Goal: Find specific page/section: Find specific page/section

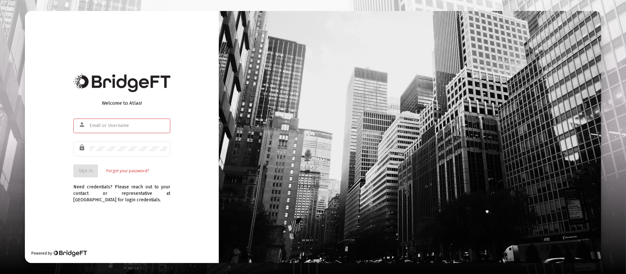
type input "[PERSON_NAME][EMAIL_ADDRESS][DOMAIN_NAME]"
click at [88, 166] on button "Sign In" at bounding box center [85, 171] width 25 height 13
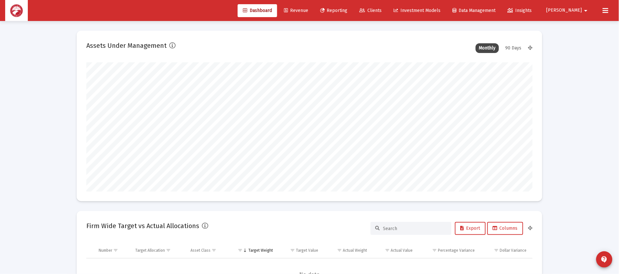
scroll to position [129, 240]
click at [382, 10] on span "Clients" at bounding box center [370, 10] width 22 height 5
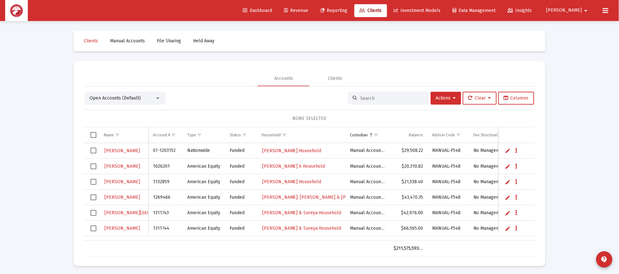
click at [368, 101] on input at bounding box center [391, 98] width 63 height 5
type input "licker"
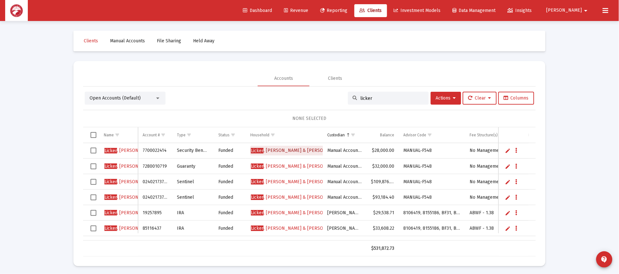
click at [307, 148] on span "[PERSON_NAME] & [PERSON_NAME] Household" at bounding box center [297, 150] width 92 height 5
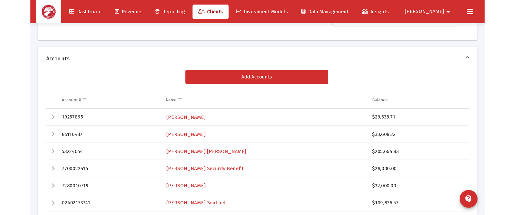
scroll to position [97, 0]
